Goal: Transaction & Acquisition: Purchase product/service

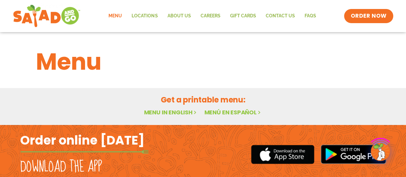
scroll to position [46, 0]
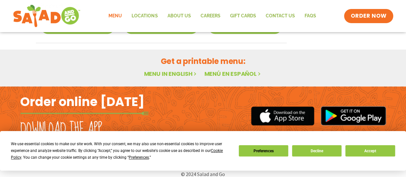
scroll to position [459, 0]
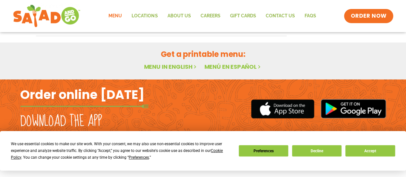
click at [166, 65] on link "Menu in English" at bounding box center [171, 67] width 54 height 8
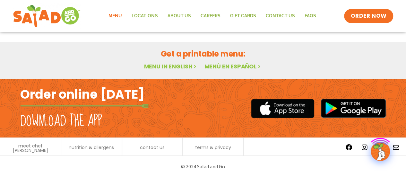
scroll to position [46, 0]
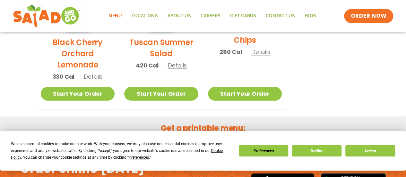
scroll to position [378, 0]
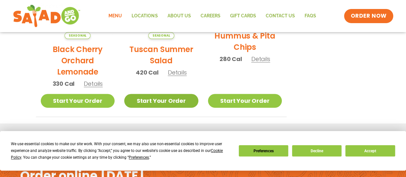
click at [157, 99] on link "Start Your Order" at bounding box center [161, 101] width 74 height 14
